Goal: Task Accomplishment & Management: Manage account settings

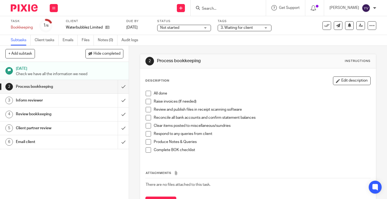
click at [263, 27] on div "3. Waiting for client" at bounding box center [245, 28] width 54 height 6
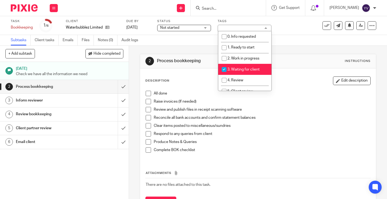
drag, startPoint x: 224, startPoint y: 67, endPoint x: 224, endPoint y: 71, distance: 4.1
click at [224, 67] on input "checkbox" at bounding box center [224, 69] width 10 height 10
checkbox input "false"
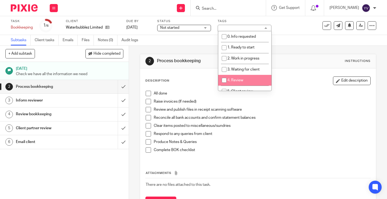
drag, startPoint x: 224, startPoint y: 77, endPoint x: 235, endPoint y: 69, distance: 13.8
click at [224, 77] on input "checkbox" at bounding box center [224, 80] width 10 height 10
checkbox input "true"
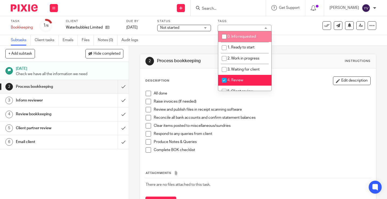
click at [290, 28] on div "Task Bookkeeping Save Bookkeeping 1 /6 Client Waterbubblez Limited Due by 8 Aug…" at bounding box center [163, 25] width 304 height 13
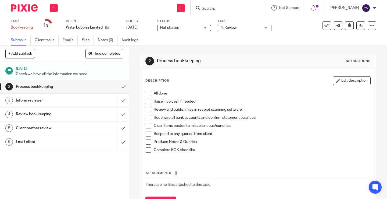
click at [147, 93] on span at bounding box center [148, 93] width 5 height 5
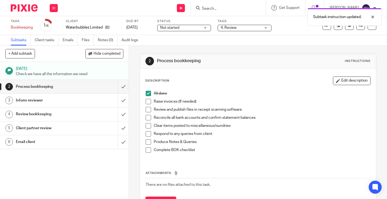
click at [147, 102] on span at bounding box center [148, 101] width 5 height 5
click at [147, 111] on span at bounding box center [148, 109] width 5 height 5
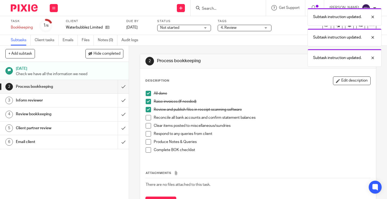
click at [147, 119] on span at bounding box center [148, 117] width 5 height 5
click at [147, 125] on span at bounding box center [148, 125] width 5 height 5
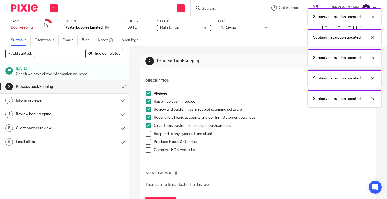
click at [146, 134] on span at bounding box center [148, 133] width 5 height 5
click at [148, 142] on span at bounding box center [148, 141] width 5 height 5
click at [148, 149] on span at bounding box center [148, 149] width 5 height 5
click at [116, 85] on input "submit" at bounding box center [64, 86] width 129 height 13
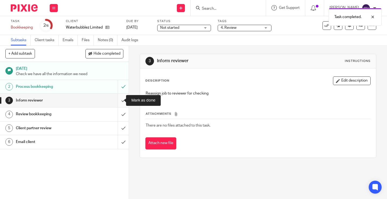
click at [118, 99] on input "submit" at bounding box center [64, 100] width 129 height 13
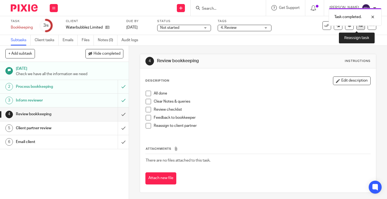
click at [359, 26] on icon at bounding box center [361, 25] width 4 height 4
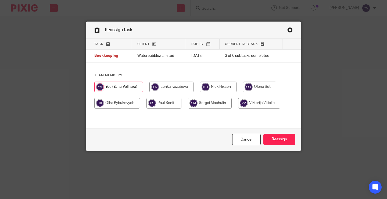
click at [214, 84] on input "radio" at bounding box center [218, 86] width 37 height 11
radio input "true"
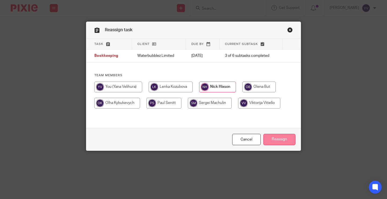
click at [285, 140] on input "Reassign" at bounding box center [279, 140] width 32 height 12
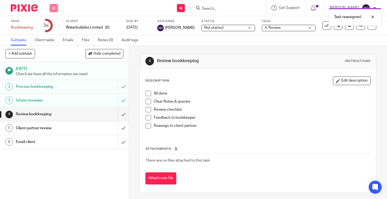
click at [53, 8] on icon at bounding box center [53, 7] width 3 height 3
click at [54, 24] on link "Work" at bounding box center [50, 25] width 9 height 4
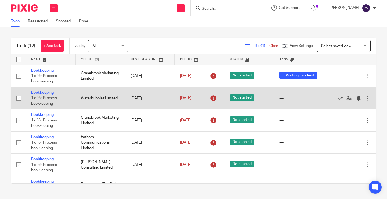
click at [37, 91] on link "Bookkeeping" at bounding box center [42, 93] width 23 height 4
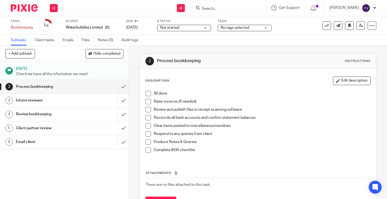
click at [244, 27] on span "No tags selected" at bounding box center [235, 28] width 28 height 4
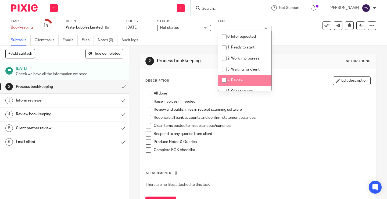
click at [223, 79] on input "checkbox" at bounding box center [224, 80] width 10 height 10
checkbox input "true"
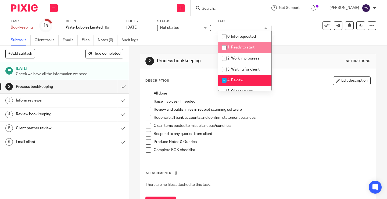
click at [297, 26] on div "Task Bookkeeping Save Bookkeeping 1 /6 Client Waterbubblez Limited Due by 5 Sep…" at bounding box center [163, 25] width 304 height 13
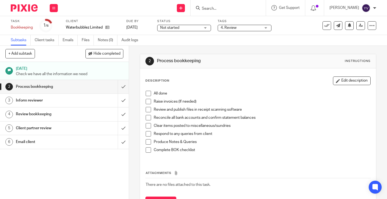
click at [146, 93] on span at bounding box center [148, 93] width 5 height 5
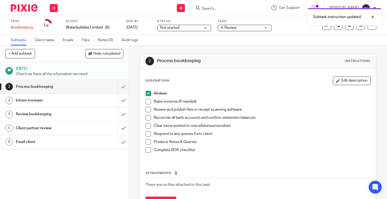
click at [146, 100] on span at bounding box center [148, 101] width 5 height 5
click at [146, 110] on span at bounding box center [148, 109] width 5 height 5
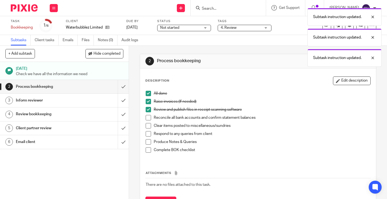
click at [146, 117] on span at bounding box center [148, 117] width 5 height 5
click at [149, 127] on span at bounding box center [148, 125] width 5 height 5
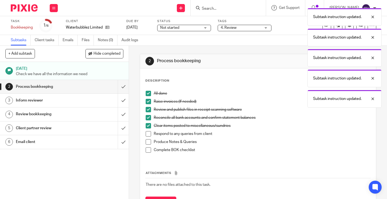
click at [146, 134] on span at bounding box center [148, 133] width 5 height 5
click at [146, 142] on span at bounding box center [148, 141] width 5 height 5
click at [146, 148] on span at bounding box center [148, 149] width 5 height 5
click at [118, 87] on input "submit" at bounding box center [64, 86] width 129 height 13
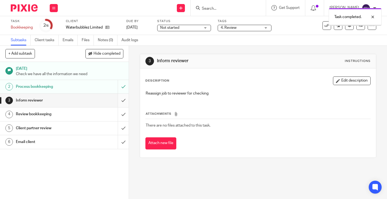
click at [118, 99] on input "submit" at bounding box center [64, 100] width 129 height 13
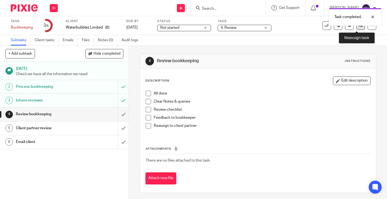
click at [357, 28] on link at bounding box center [360, 25] width 9 height 9
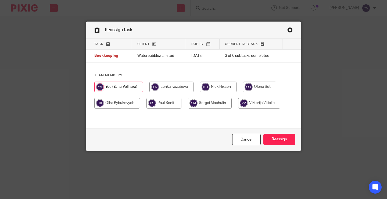
click at [215, 84] on input "radio" at bounding box center [218, 86] width 37 height 11
radio input "true"
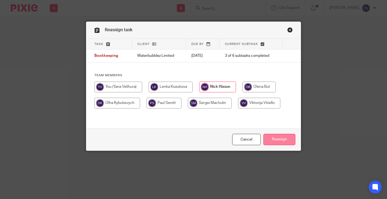
click at [284, 138] on input "Reassign" at bounding box center [279, 140] width 32 height 12
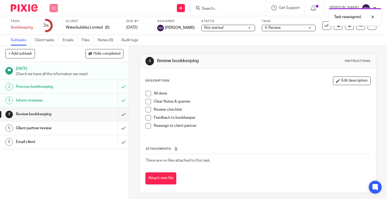
click at [54, 9] on icon at bounding box center [53, 7] width 3 height 3
click at [53, 25] on link "Work" at bounding box center [50, 25] width 9 height 4
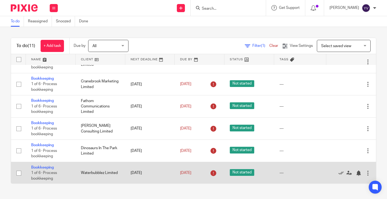
scroll to position [27, 0]
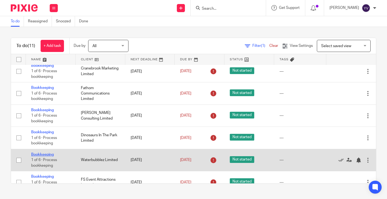
click at [45, 153] on link "Bookkeeping" at bounding box center [42, 154] width 23 height 4
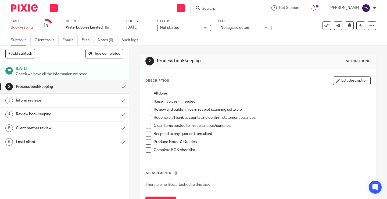
click at [265, 28] on div "No tags selected" at bounding box center [245, 28] width 54 height 6
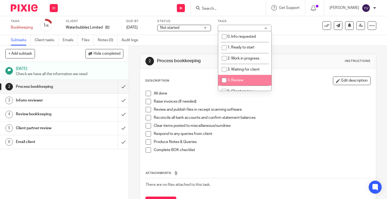
click at [224, 80] on input "checkbox" at bounding box center [224, 80] width 10 height 10
checkbox input "true"
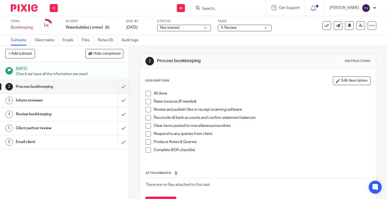
click at [292, 27] on div "Task Bookkeeping Save Bookkeeping 1 /6 Client Waterbubblez Limited Due by 10 Oc…" at bounding box center [163, 25] width 304 height 13
click at [147, 94] on span at bounding box center [148, 93] width 5 height 5
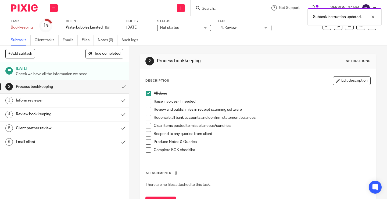
click at [147, 102] on span at bounding box center [148, 101] width 5 height 5
drag, startPoint x: 148, startPoint y: 107, endPoint x: 147, endPoint y: 112, distance: 4.9
click at [148, 107] on span at bounding box center [148, 109] width 5 height 5
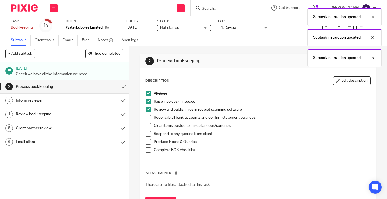
click at [146, 117] on span at bounding box center [148, 117] width 5 height 5
drag, startPoint x: 146, startPoint y: 124, endPoint x: 146, endPoint y: 129, distance: 4.8
click at [146, 125] on span at bounding box center [148, 125] width 5 height 5
click at [148, 136] on span at bounding box center [148, 133] width 5 height 5
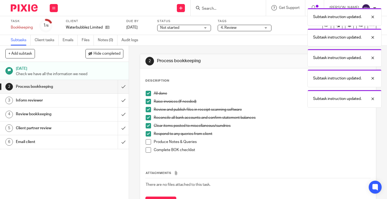
drag, startPoint x: 147, startPoint y: 141, endPoint x: 147, endPoint y: 147, distance: 5.6
click at [147, 142] on span at bounding box center [148, 141] width 5 height 5
click at [147, 149] on span at bounding box center [148, 149] width 5 height 5
click at [119, 85] on input "submit" at bounding box center [64, 86] width 129 height 13
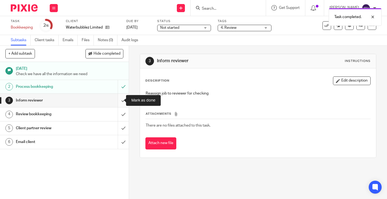
click at [118, 100] on input "submit" at bounding box center [64, 100] width 129 height 13
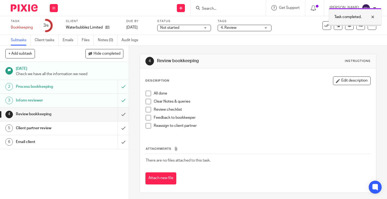
click at [373, 16] on div at bounding box center [368, 17] width 15 height 6
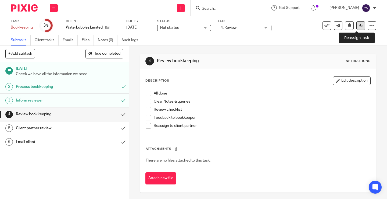
click at [359, 26] on icon at bounding box center [361, 25] width 4 height 4
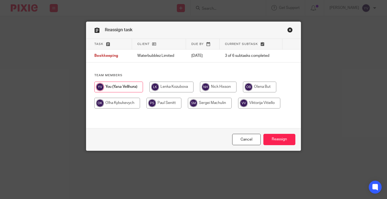
click at [220, 84] on input "radio" at bounding box center [218, 86] width 37 height 11
radio input "true"
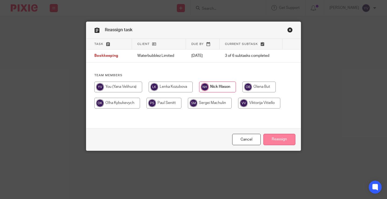
click at [278, 139] on input "Reassign" at bounding box center [279, 140] width 32 height 12
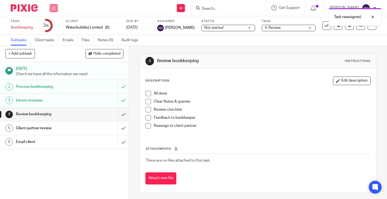
click at [53, 8] on icon at bounding box center [53, 7] width 3 height 3
click at [54, 24] on link "Work" at bounding box center [50, 25] width 9 height 4
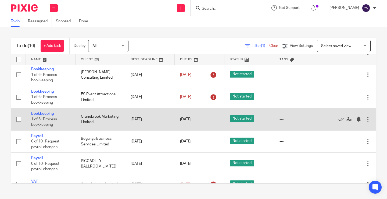
scroll to position [101, 0]
